Goal: Task Accomplishment & Management: Manage account settings

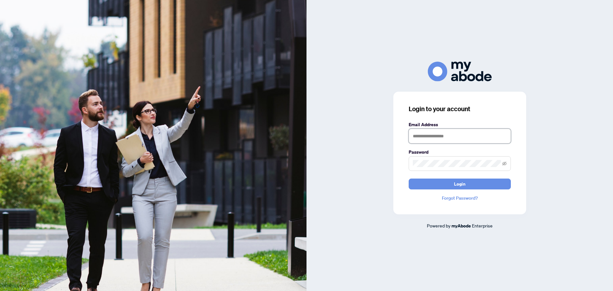
click at [485, 137] on input "text" at bounding box center [460, 136] width 102 height 15
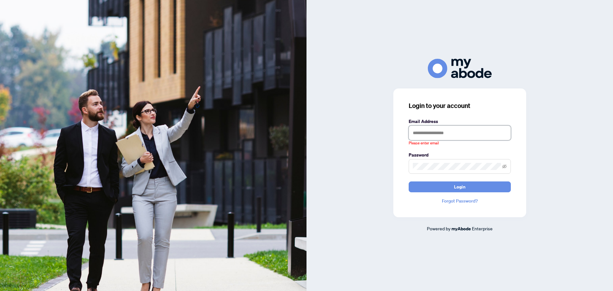
type input "**********"
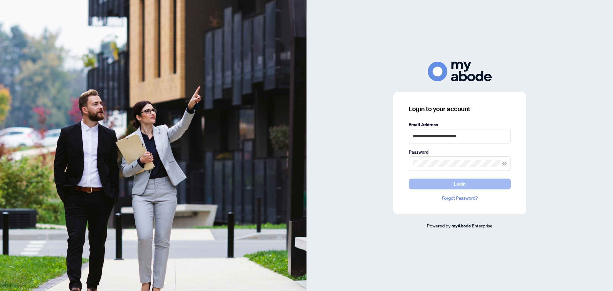
click at [438, 188] on button "Login" at bounding box center [460, 184] width 102 height 11
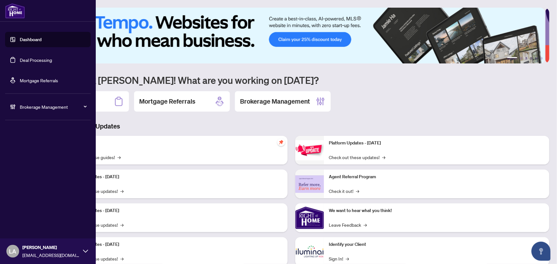
click at [20, 63] on link "Deal Processing" at bounding box center [36, 60] width 32 height 6
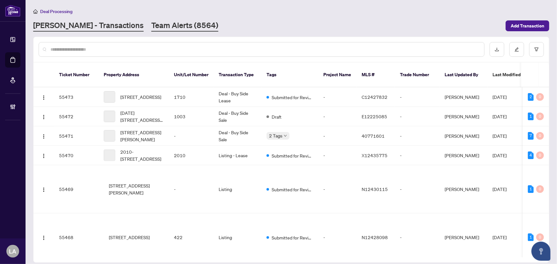
click at [151, 27] on link "Team Alerts (8564)" at bounding box center [184, 25] width 67 height 11
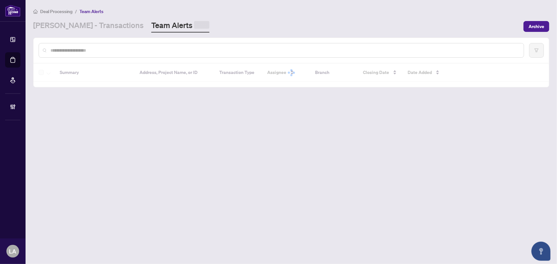
click at [135, 46] on div at bounding box center [282, 50] width 486 height 15
click at [135, 46] on input "text" at bounding box center [284, 49] width 469 height 7
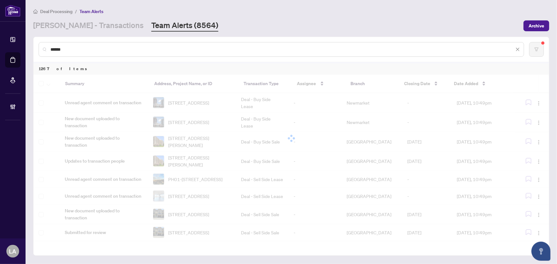
type input "******"
click at [61, 71] on div "1267 of Items" at bounding box center [292, 69] width 516 height 12
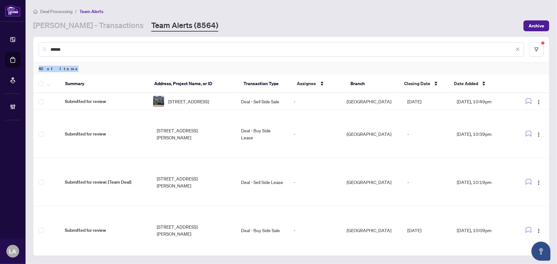
click at [35, 62] on div "40 of Items Summary Address, Project Name, or ID Transaction Type Assignee Bran…" at bounding box center [292, 159] width 516 height 194
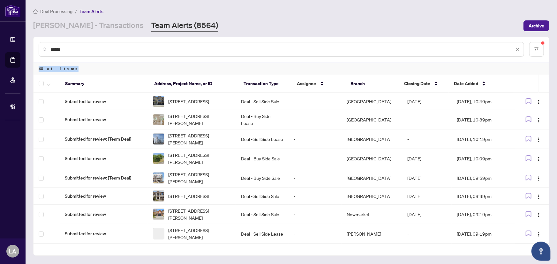
click at [78, 66] on div "40 of Items" at bounding box center [292, 69] width 516 height 12
click at [47, 84] on icon "button" at bounding box center [49, 85] width 4 height 2
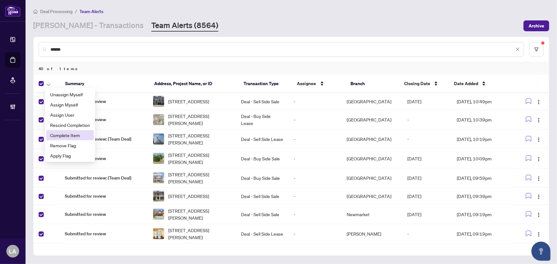
click at [61, 137] on span "Complete Item" at bounding box center [70, 135] width 40 height 7
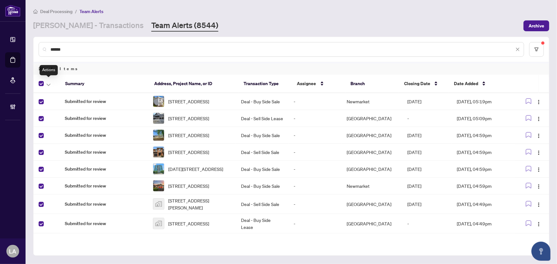
drag, startPoint x: 48, startPoint y: 85, endPoint x: 49, endPoint y: 91, distance: 6.8
click at [48, 85] on icon "button" at bounding box center [49, 85] width 4 height 3
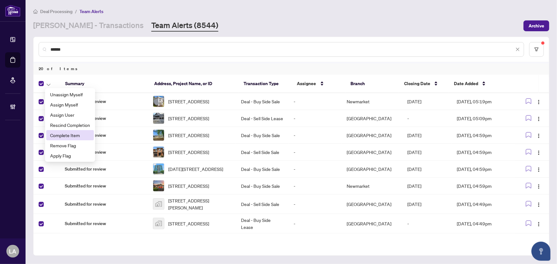
click at [56, 136] on span "Complete Item" at bounding box center [70, 135] width 40 height 7
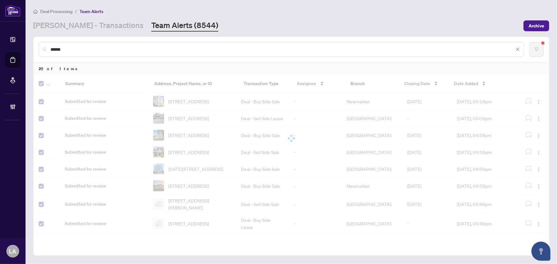
drag, startPoint x: 80, startPoint y: 49, endPoint x: 49, endPoint y: 45, distance: 31.9
click at [49, 45] on div "******" at bounding box center [282, 49] width 486 height 15
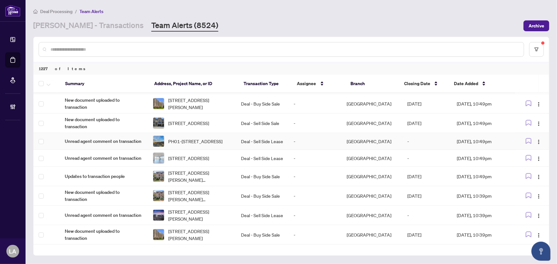
scroll to position [58, 0]
click at [463, 81] on span "Date Added" at bounding box center [466, 83] width 24 height 7
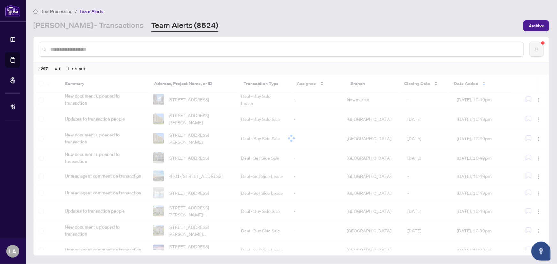
scroll to position [0, 0]
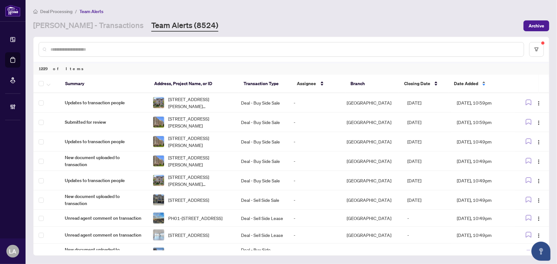
click at [456, 81] on span "Date Added" at bounding box center [466, 83] width 24 height 7
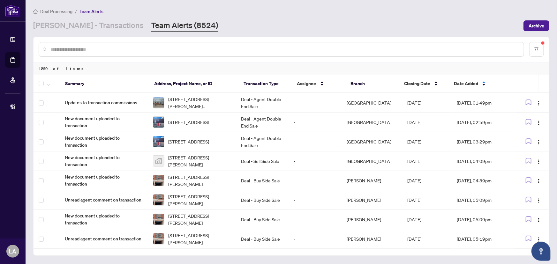
drag, startPoint x: 201, startPoint y: 51, endPoint x: 197, endPoint y: 54, distance: 5.3
click at [201, 51] on input "text" at bounding box center [284, 49] width 469 height 7
click at [83, 46] on input "text" at bounding box center [284, 49] width 469 height 7
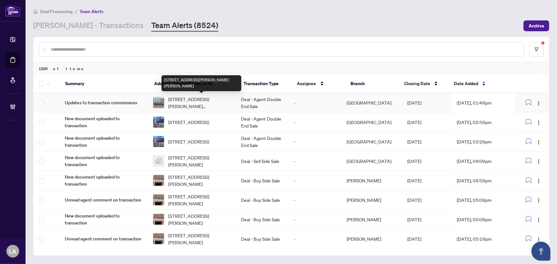
click at [179, 106] on span "41 PELLISSIER St, Trent Hills, Ontario K0L 1L0, Canada" at bounding box center [199, 103] width 63 height 14
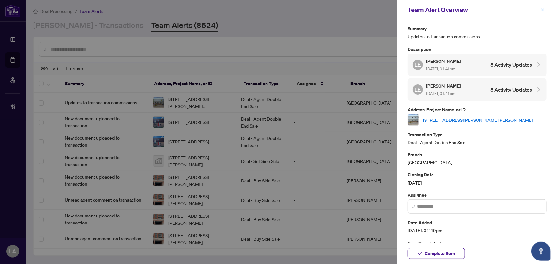
drag, startPoint x: 553, startPoint y: 9, endPoint x: 543, endPoint y: 9, distance: 9.6
click at [543, 9] on div "Team Alert Overview" at bounding box center [478, 10] width 160 height 20
click at [543, 9] on icon "close" at bounding box center [543, 10] width 4 height 4
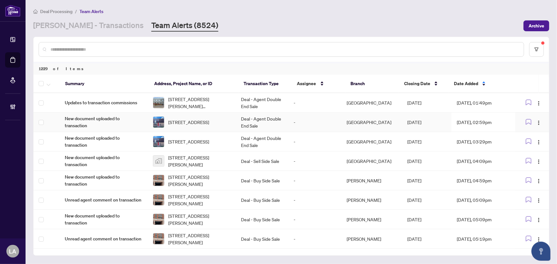
drag, startPoint x: 201, startPoint y: 112, endPoint x: 197, endPoint y: 110, distance: 4.7
click at [245, 20] on div "RAHR - Transactions Team Alerts (8524)" at bounding box center [276, 25] width 487 height 11
click at [243, 98] on td "Deal - Agent Double End Sale" at bounding box center [262, 102] width 53 height 19
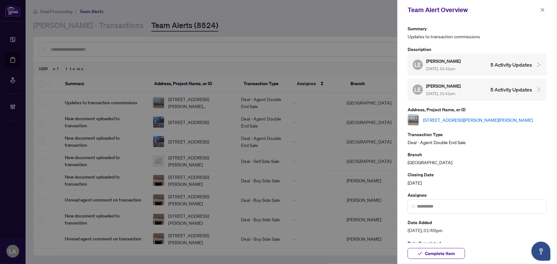
click at [444, 79] on div "LE Luke Elson Sep/18/2025, 01:41pm 5 Activity Updates" at bounding box center [477, 90] width 139 height 22
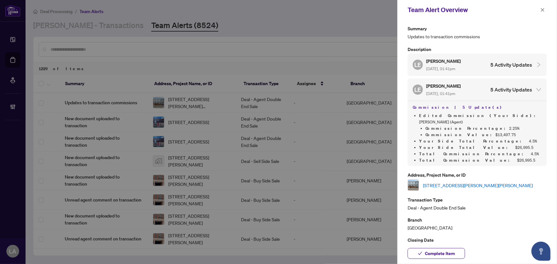
click at [444, 59] on h5 "Luke Elson" at bounding box center [443, 60] width 35 height 7
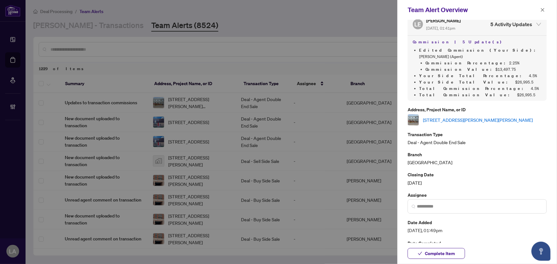
scroll to position [109, 0]
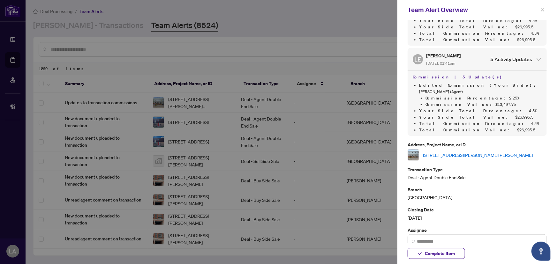
drag, startPoint x: 544, startPoint y: 9, endPoint x: 541, endPoint y: 11, distance: 3.7
click at [544, 9] on icon "close" at bounding box center [543, 10] width 4 height 4
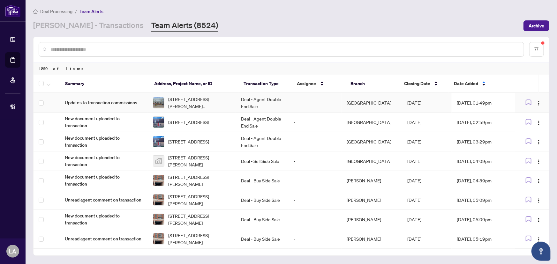
click at [205, 99] on span "41 PELLISSIER St, Trent Hills, Ontario K0L 1L0, Canada" at bounding box center [199, 103] width 63 height 14
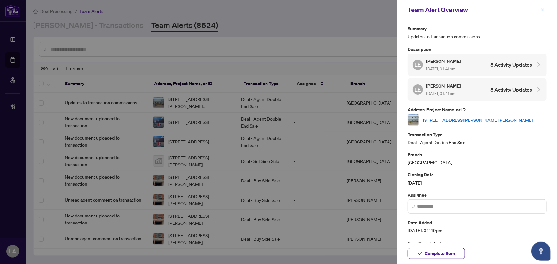
click at [541, 13] on span "button" at bounding box center [543, 10] width 4 height 10
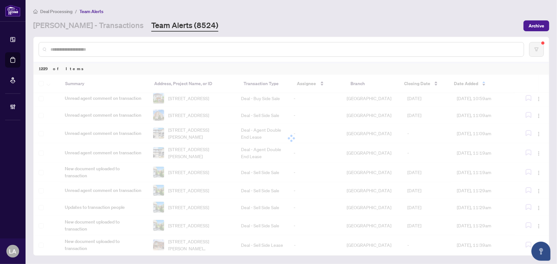
scroll to position [806, 0]
